Goal: Task Accomplishment & Management: Manage account settings

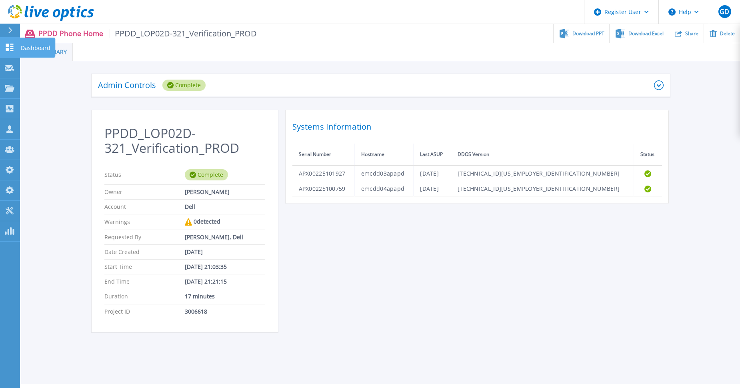
click at [13, 47] on icon at bounding box center [10, 48] width 8 height 8
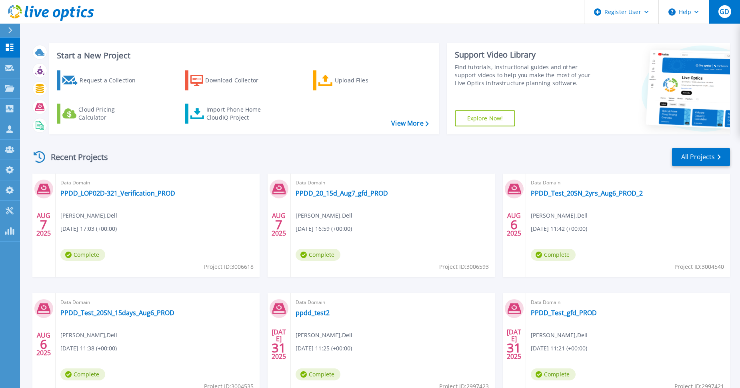
click at [725, 19] on button "GD" at bounding box center [724, 12] width 31 height 24
click at [554, 149] on div "Recent Projects All Projects" at bounding box center [381, 157] width 700 height 20
click at [716, 22] on button "GD" at bounding box center [724, 12] width 31 height 24
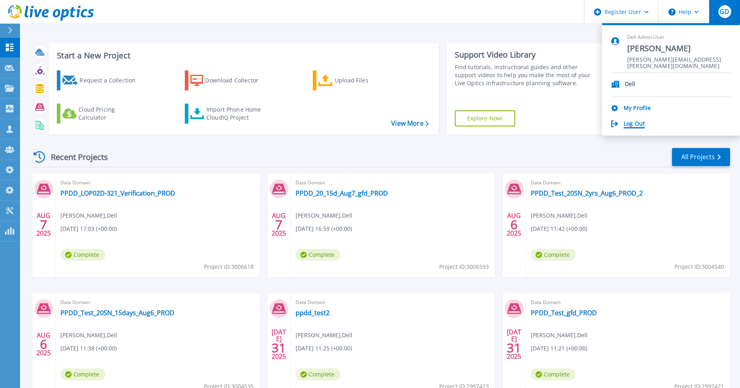
click at [634, 120] on link "Log Out" at bounding box center [634, 124] width 21 height 8
